Goal: Information Seeking & Learning: Understand process/instructions

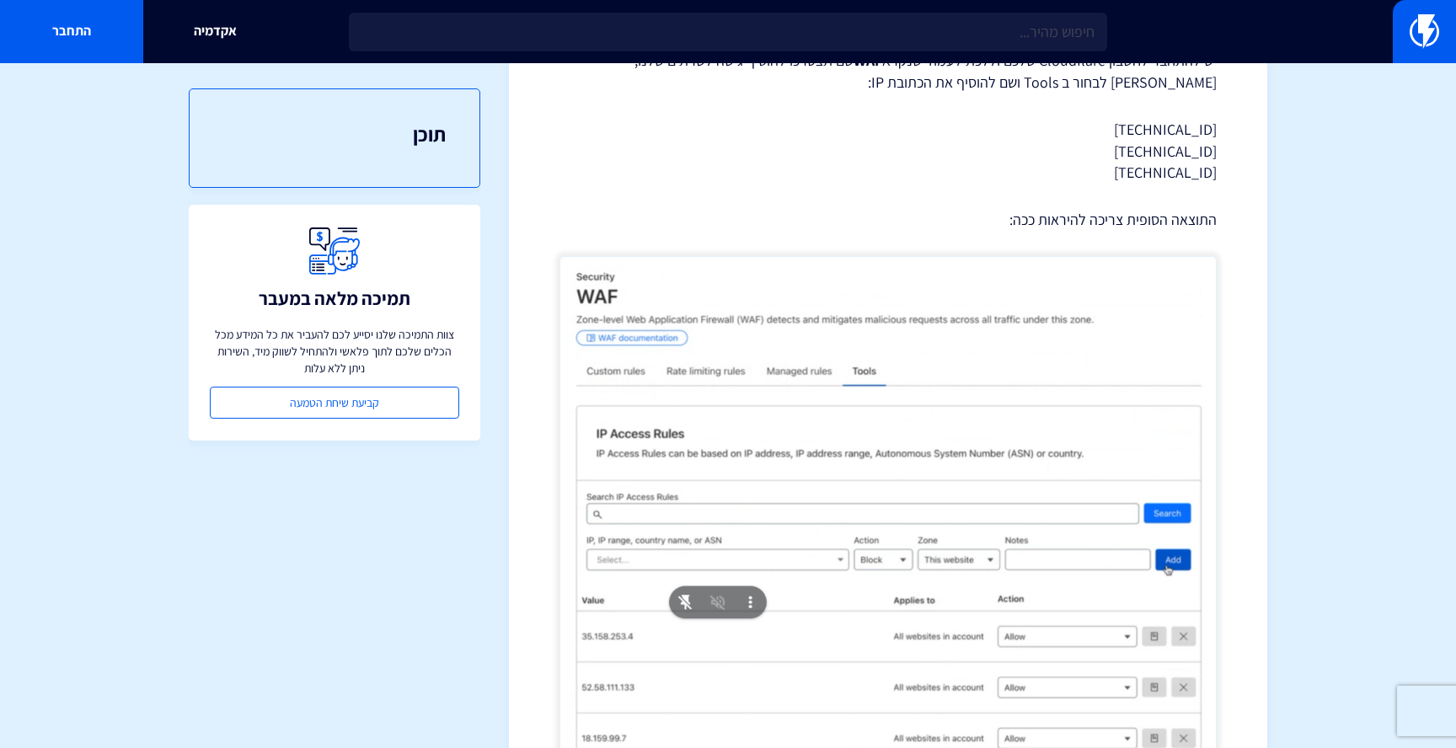
scroll to position [288, 0]
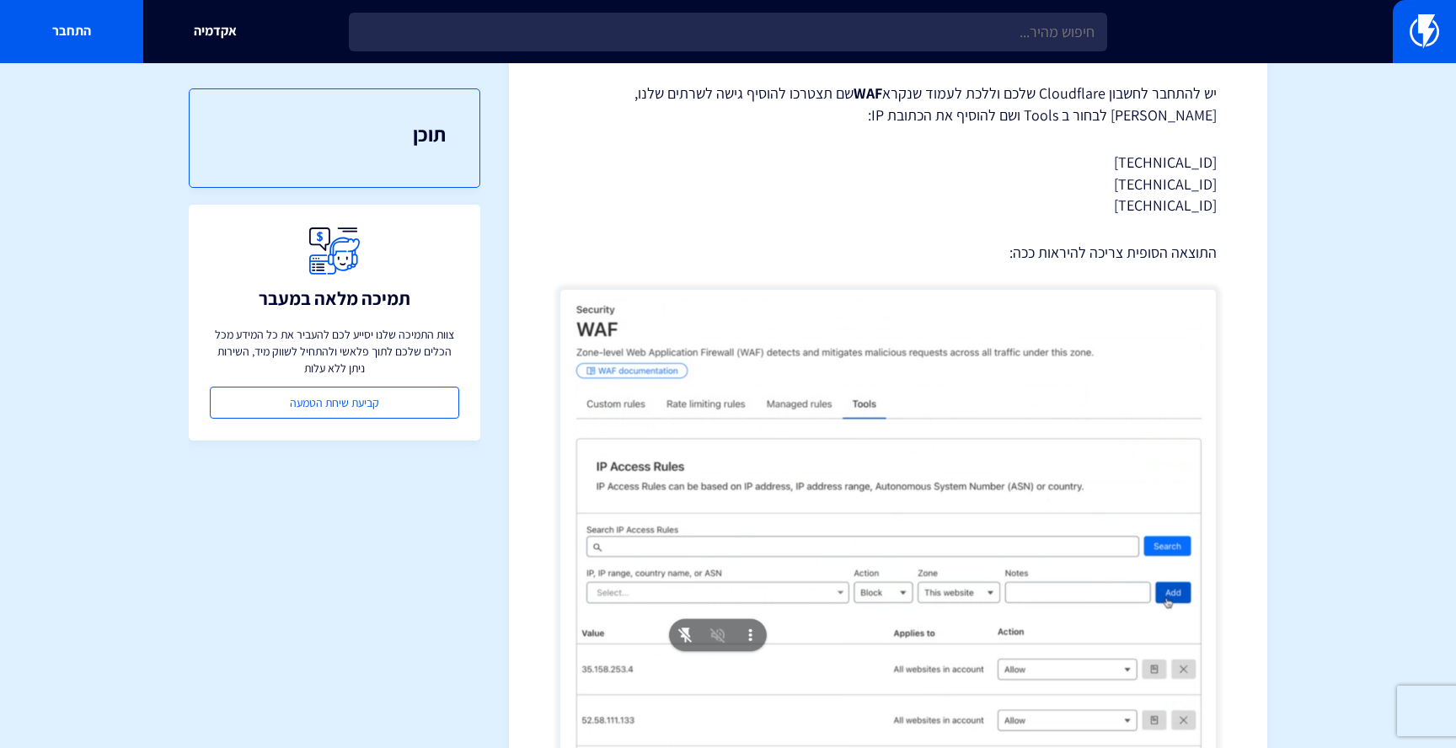
scroll to position [34, 0]
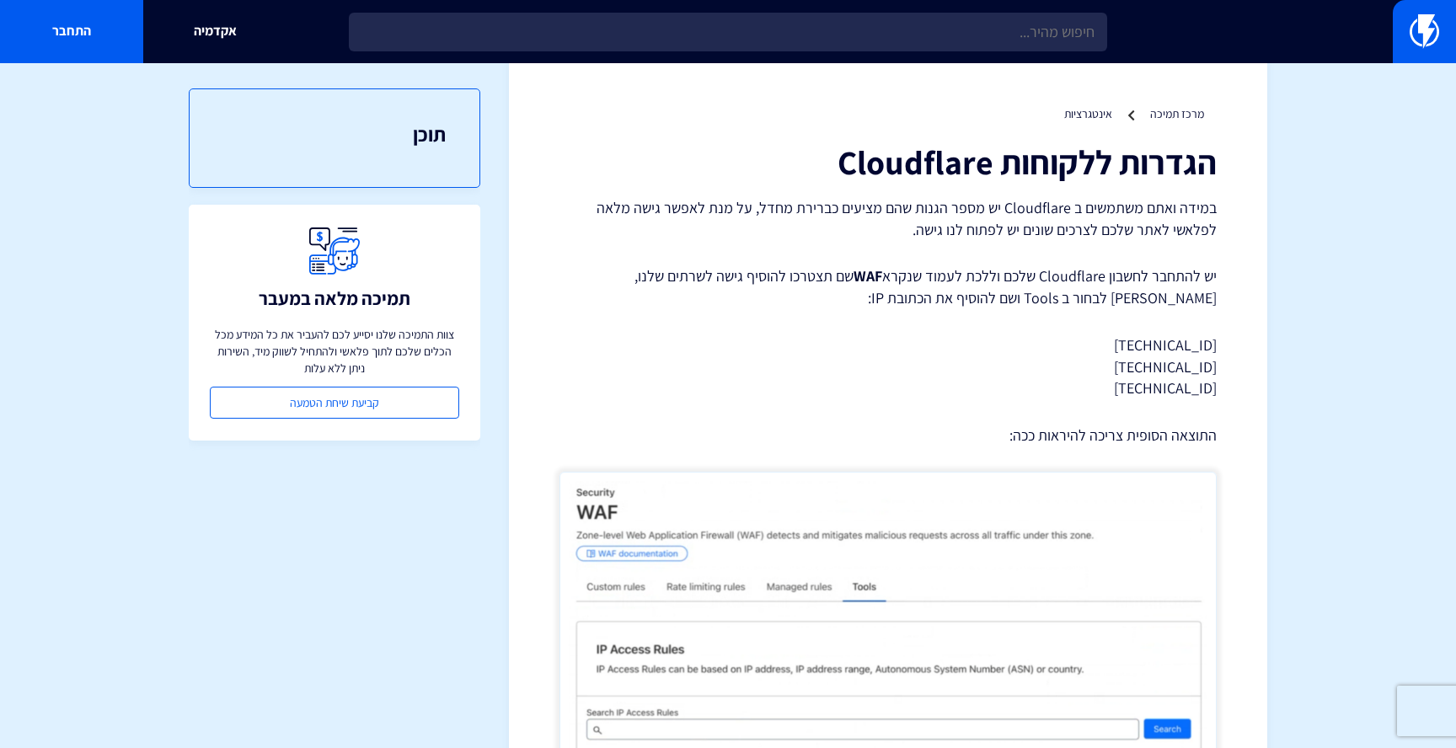
click at [1177, 335] on p "[TECHNICAL_ID] [TECHNICAL_ID] [TECHNICAL_ID]" at bounding box center [888, 367] width 657 height 65
click at [1177, 335] on p "35.158.253.4 18.159.99.7 52.58.111.133" at bounding box center [888, 367] width 657 height 65
copy p "[TECHNICAL_ID]"
click at [1163, 367] on p "35.158.253.4 18.159.99.7 52.58.111.133" at bounding box center [888, 367] width 657 height 65
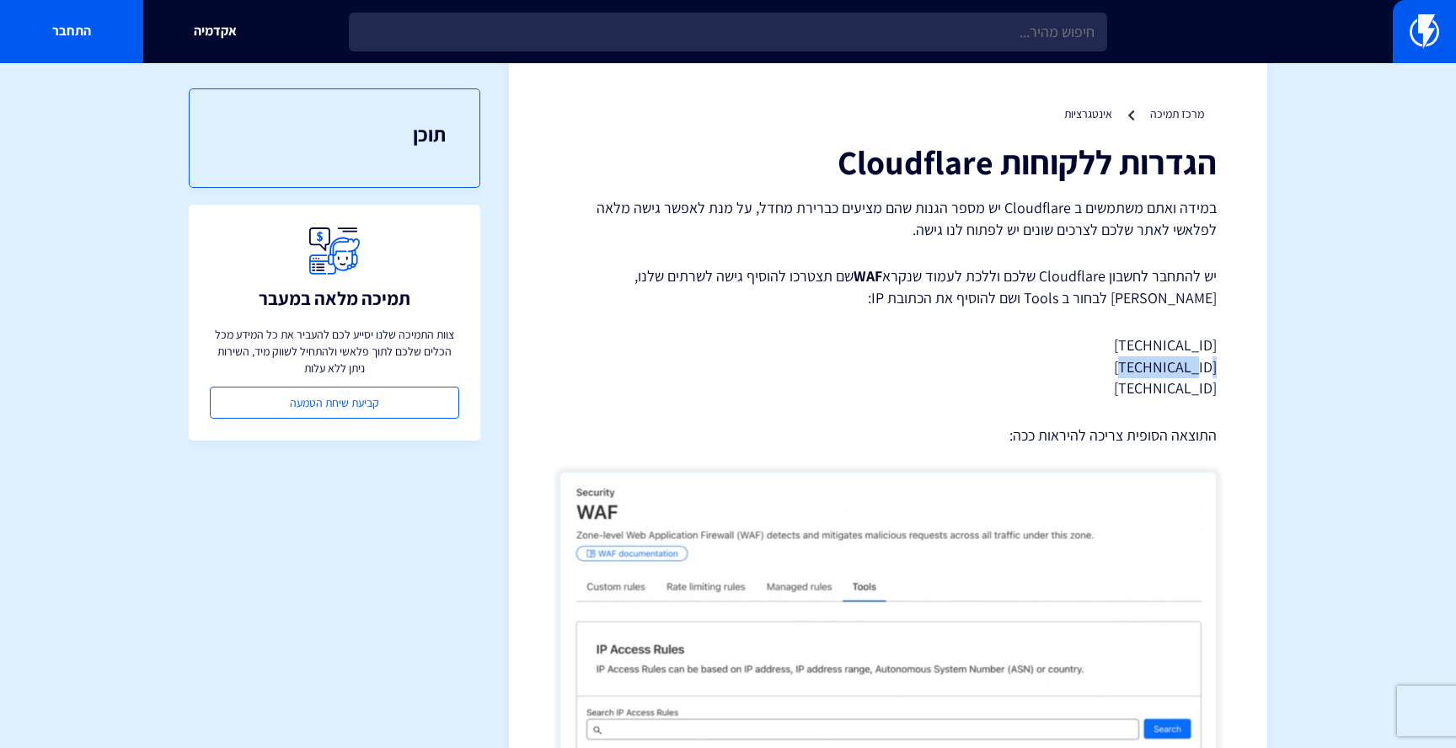
copy p "[TECHNICAL_ID]"
click at [1156, 393] on p "35.158.253.4 18.159.99.7 52.58.111.133" at bounding box center [888, 367] width 657 height 65
copy p "[TECHNICAL_ID]"
